Goal: Register for event/course

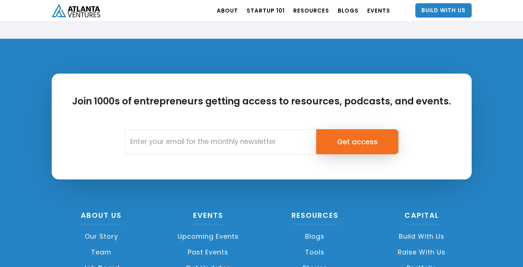
scroll to position [1730, 0]
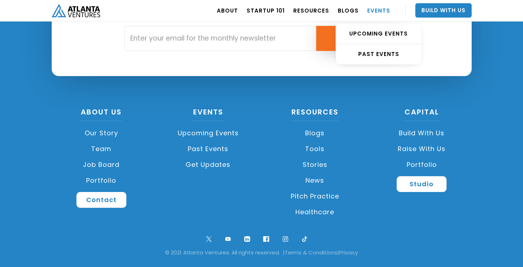
click at [369, 11] on link "EVENTS" at bounding box center [378, 10] width 23 height 20
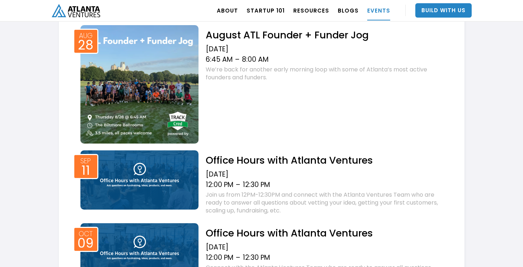
scroll to position [310, 0]
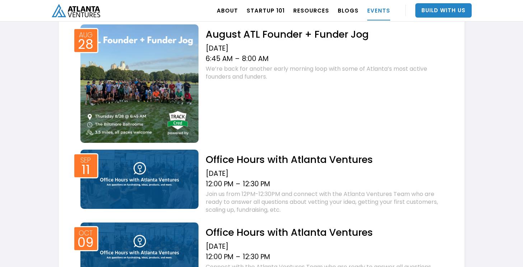
click at [166, 79] on img at bounding box center [139, 83] width 119 height 119
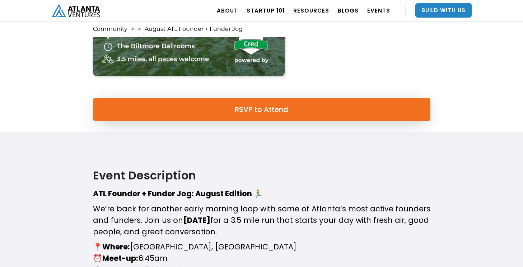
scroll to position [268, 0]
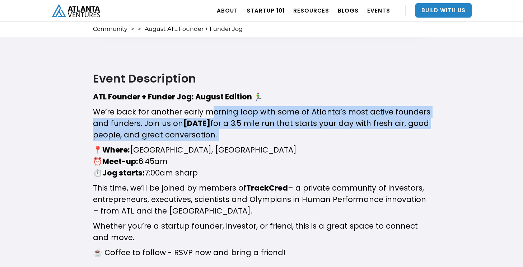
drag, startPoint x: 211, startPoint y: 108, endPoint x: 215, endPoint y: 142, distance: 34.0
click at [215, 142] on div "​ ATL Founder + Funder Jog: August Edition 🏃‍♂️ ​We’re back for another early m…" at bounding box center [262, 184] width 338 height 186
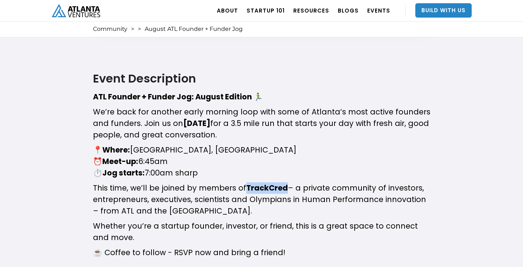
drag, startPoint x: 245, startPoint y: 186, endPoint x: 285, endPoint y: 190, distance: 39.6
click at [285, 190] on strong "TrackCred" at bounding box center [267, 188] width 42 height 10
copy strong "TrackCred"
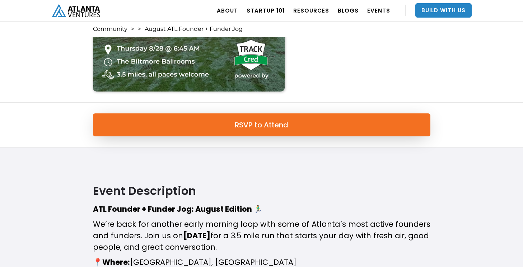
scroll to position [156, 0]
